Goal: Find specific page/section: Find specific page/section

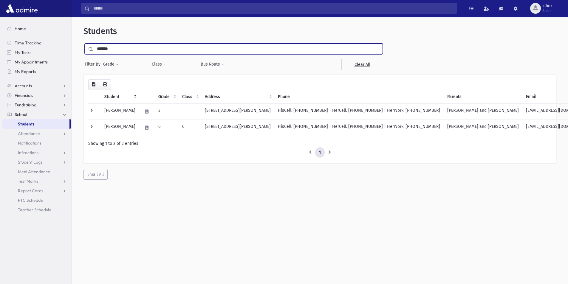
click at [119, 48] on input "*******" at bounding box center [237, 49] width 289 height 11
drag, startPoint x: 119, startPoint y: 48, endPoint x: 76, endPoint y: 49, distance: 42.6
click at [76, 49] on div "Students ******* Filter By Grade * * * * * * * * * Filter Class ********* * ***…" at bounding box center [319, 103] width 491 height 168
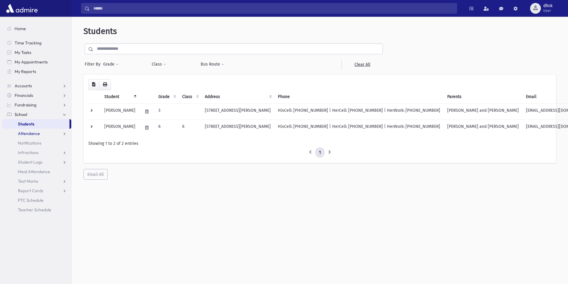
click at [34, 135] on span "Attendance" at bounding box center [29, 133] width 22 height 5
click at [25, 153] on span "List" at bounding box center [26, 152] width 7 height 5
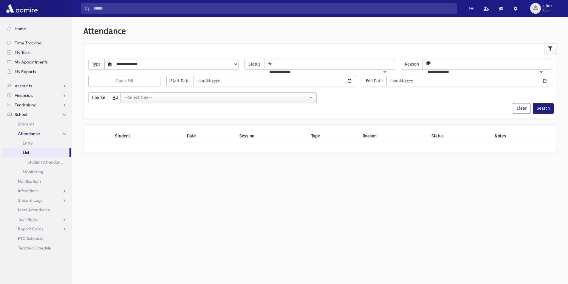
click at [234, 63] on select "**********" at bounding box center [174, 64] width 127 height 10
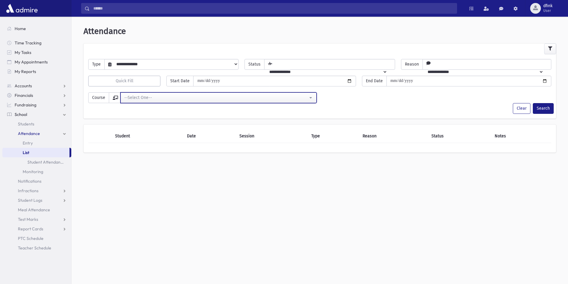
click at [310, 99] on button "--Select One--" at bounding box center [218, 97] width 196 height 11
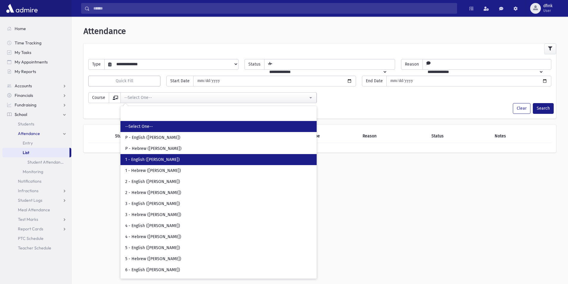
drag, startPoint x: 146, startPoint y: 160, endPoint x: 150, endPoint y: 159, distance: 3.3
click at [147, 160] on span "1 - English (Mrs. Olshin)" at bounding box center [152, 160] width 55 height 6
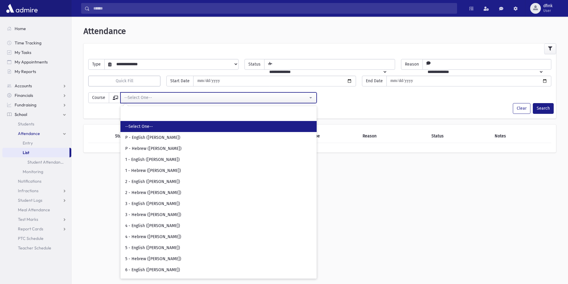
select select "**"
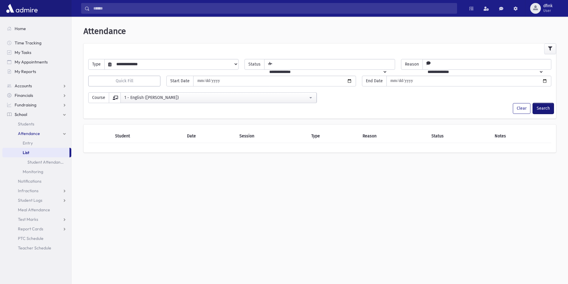
click at [545, 108] on button "Search" at bounding box center [542, 108] width 21 height 11
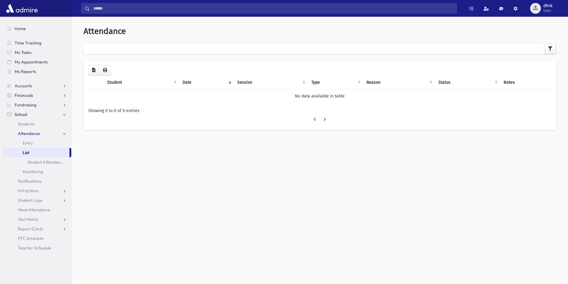
click at [21, 113] on span "School" at bounding box center [21, 114] width 13 height 5
click at [24, 116] on span "School" at bounding box center [21, 114] width 13 height 5
drag, startPoint x: 26, startPoint y: 124, endPoint x: 29, endPoint y: 124, distance: 3.3
click at [26, 124] on span "Students" at bounding box center [26, 123] width 16 height 5
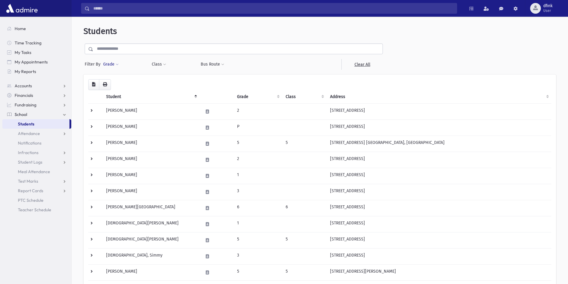
click at [114, 63] on button "Grade" at bounding box center [111, 64] width 16 height 11
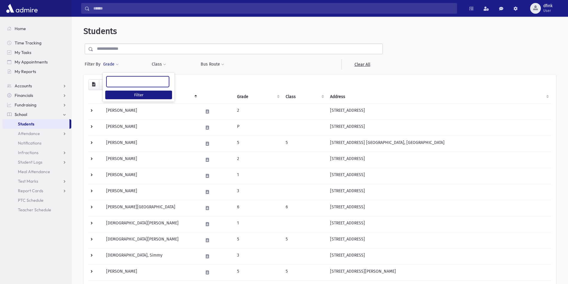
click at [118, 83] on ul at bounding box center [138, 81] width 62 height 9
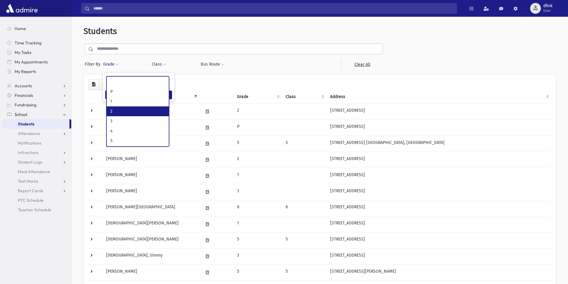
select select "*"
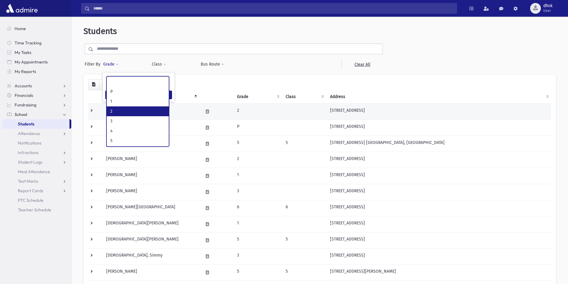
scroll to position [11, 0]
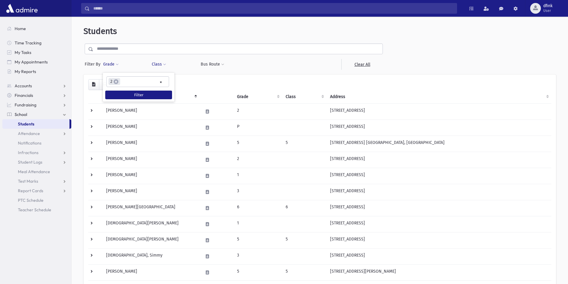
click at [161, 63] on button "Class" at bounding box center [158, 64] width 15 height 11
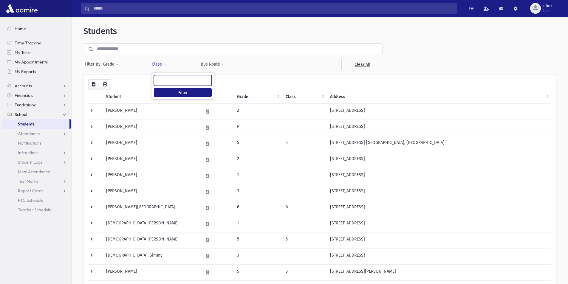
click at [166, 79] on ul at bounding box center [182, 79] width 57 height 9
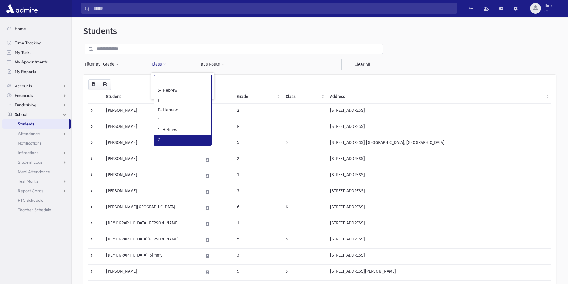
select select "*"
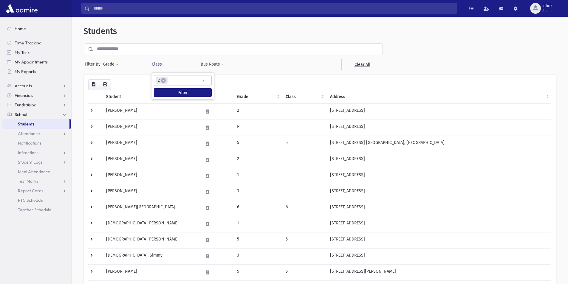
click at [239, 60] on div "Bus Route Filter" at bounding box center [221, 64] width 43 height 11
click at [187, 93] on button "Filter" at bounding box center [183, 92] width 58 height 9
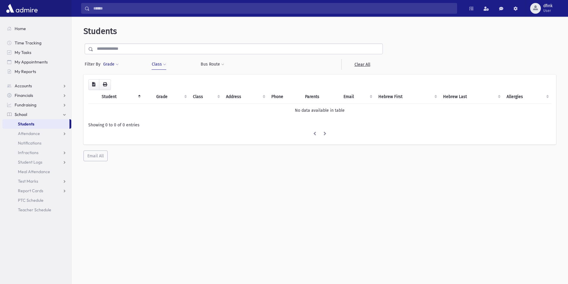
click at [115, 64] on button "Grade" at bounding box center [111, 64] width 16 height 11
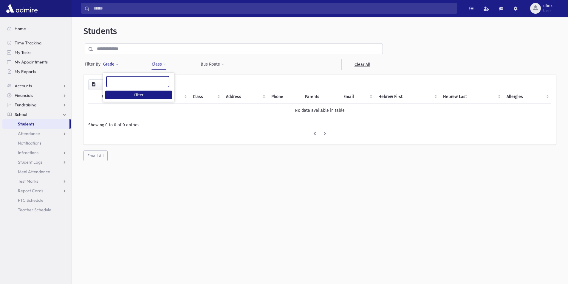
click at [118, 80] on ul at bounding box center [138, 81] width 62 height 9
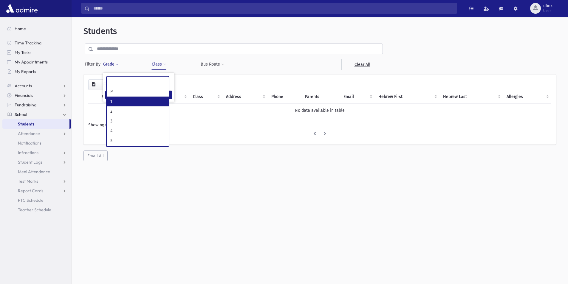
select select "*"
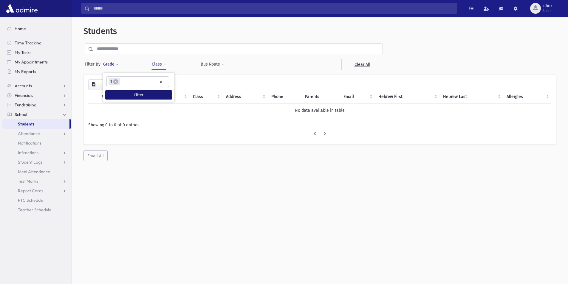
click at [148, 91] on button "Filter" at bounding box center [138, 95] width 67 height 9
click at [162, 65] on button "Class" at bounding box center [158, 64] width 15 height 11
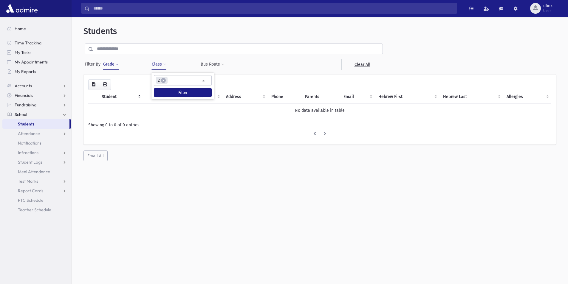
select select
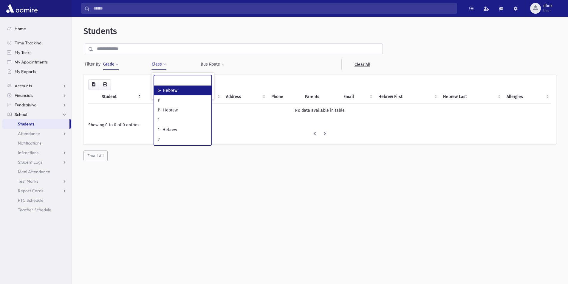
scroll to position [27, 0]
click at [201, 190] on div "Students Filter By Grade * * * * * * * * * × × 1 Filter Class ********* * *" at bounding box center [320, 152] width 496 height 267
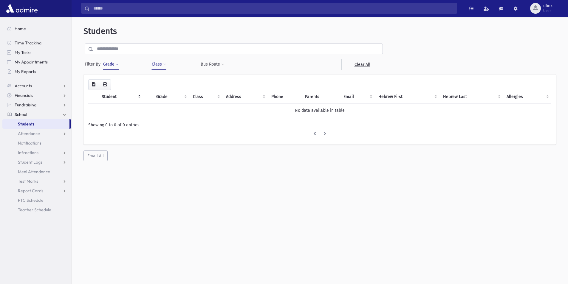
click at [115, 61] on button "Grade" at bounding box center [111, 64] width 16 height 11
drag, startPoint x: 142, startPoint y: 96, endPoint x: 156, endPoint y: 99, distance: 14.0
click at [143, 96] on button "Filter" at bounding box center [138, 95] width 67 height 9
